Goal: Task Accomplishment & Management: Use online tool/utility

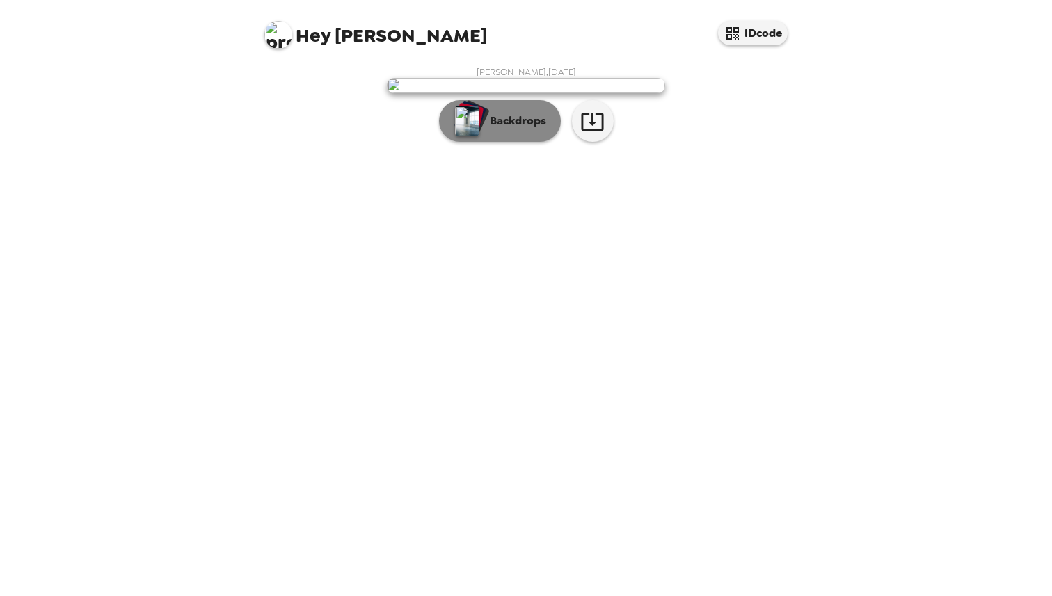
click at [507, 129] on p "Backdrops" at bounding box center [514, 121] width 63 height 17
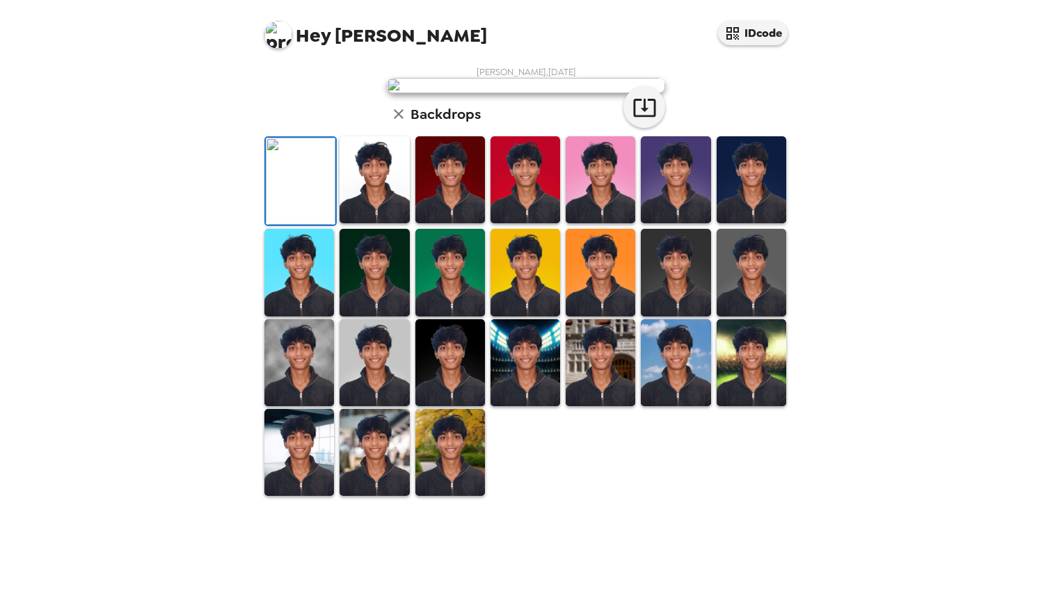
scroll to position [256, 0]
click at [387, 496] on img at bounding box center [374, 452] width 70 height 87
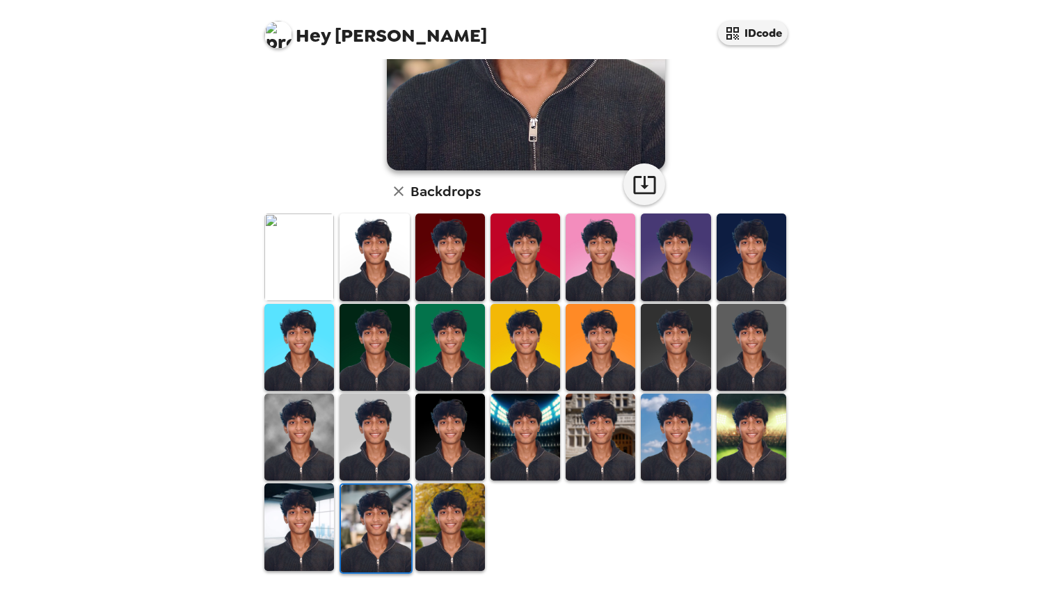
click at [295, 511] on img at bounding box center [299, 526] width 70 height 87
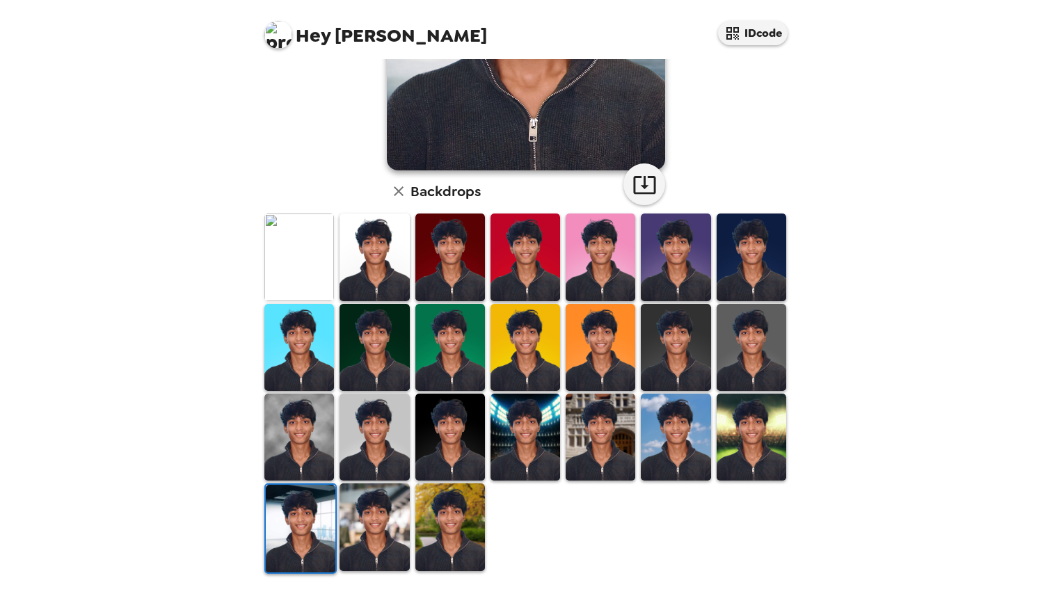
click at [346, 519] on img at bounding box center [374, 526] width 70 height 87
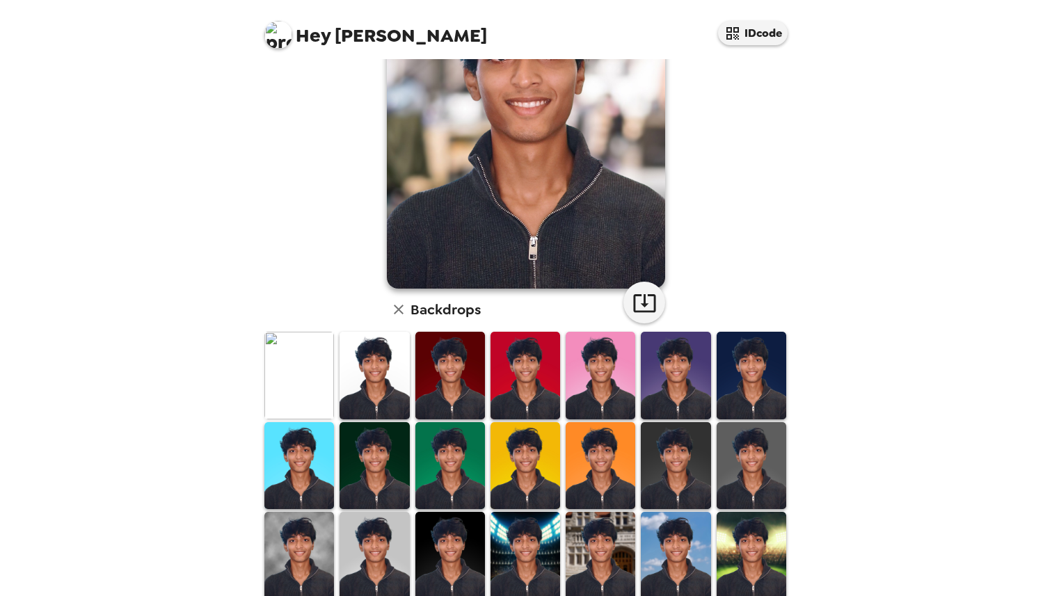
scroll to position [255, 0]
